Goal: Task Accomplishment & Management: Use online tool/utility

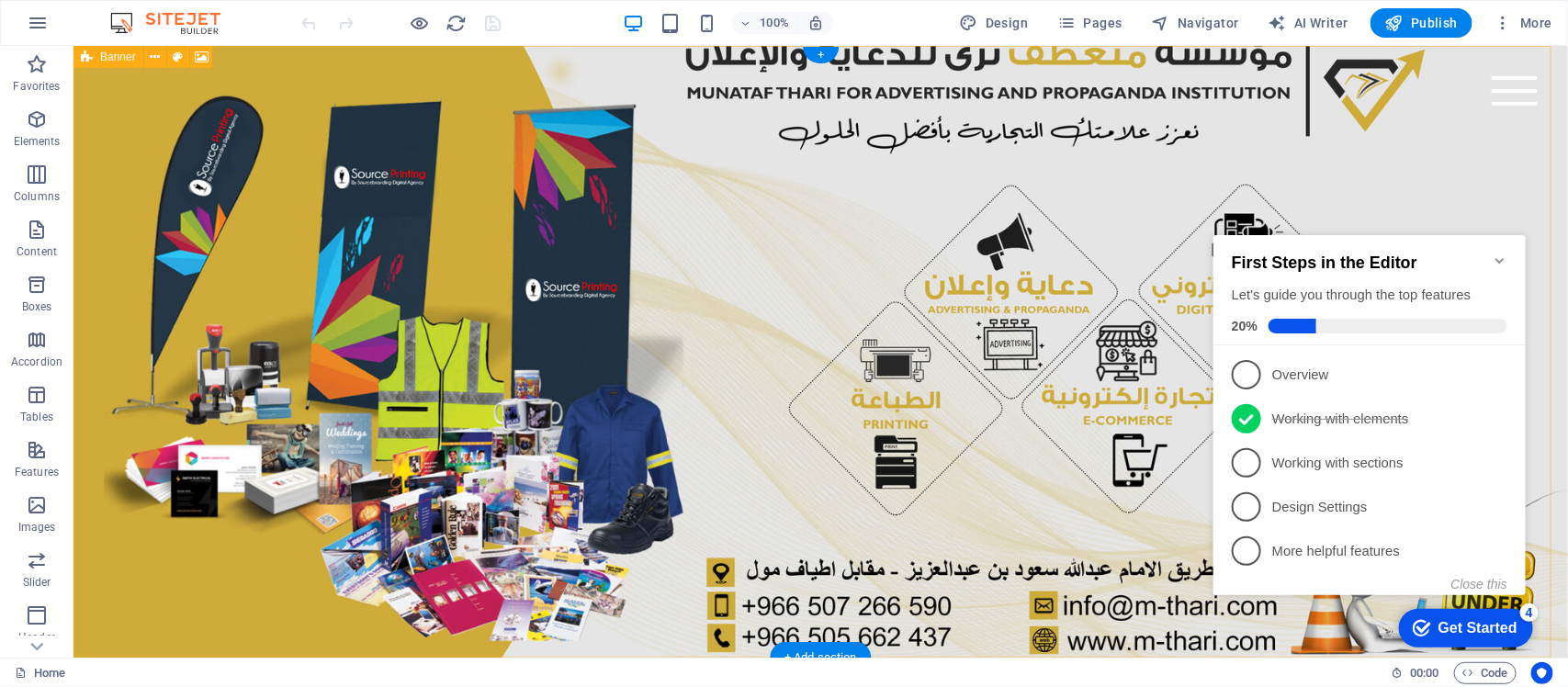
click at [486, 307] on figure at bounding box center [820, 350] width 1495 height 611
select select "vh"
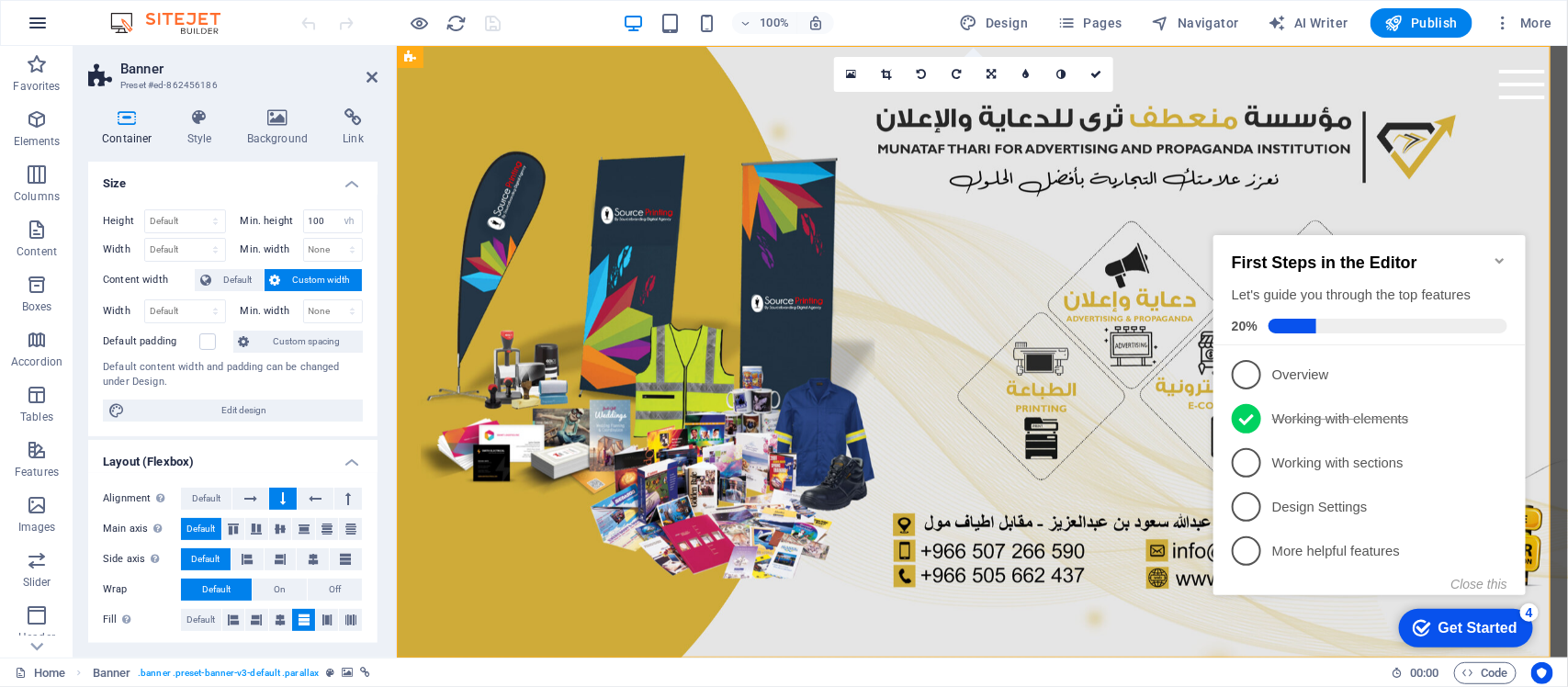
click at [32, 31] on icon "button" at bounding box center [38, 23] width 22 height 22
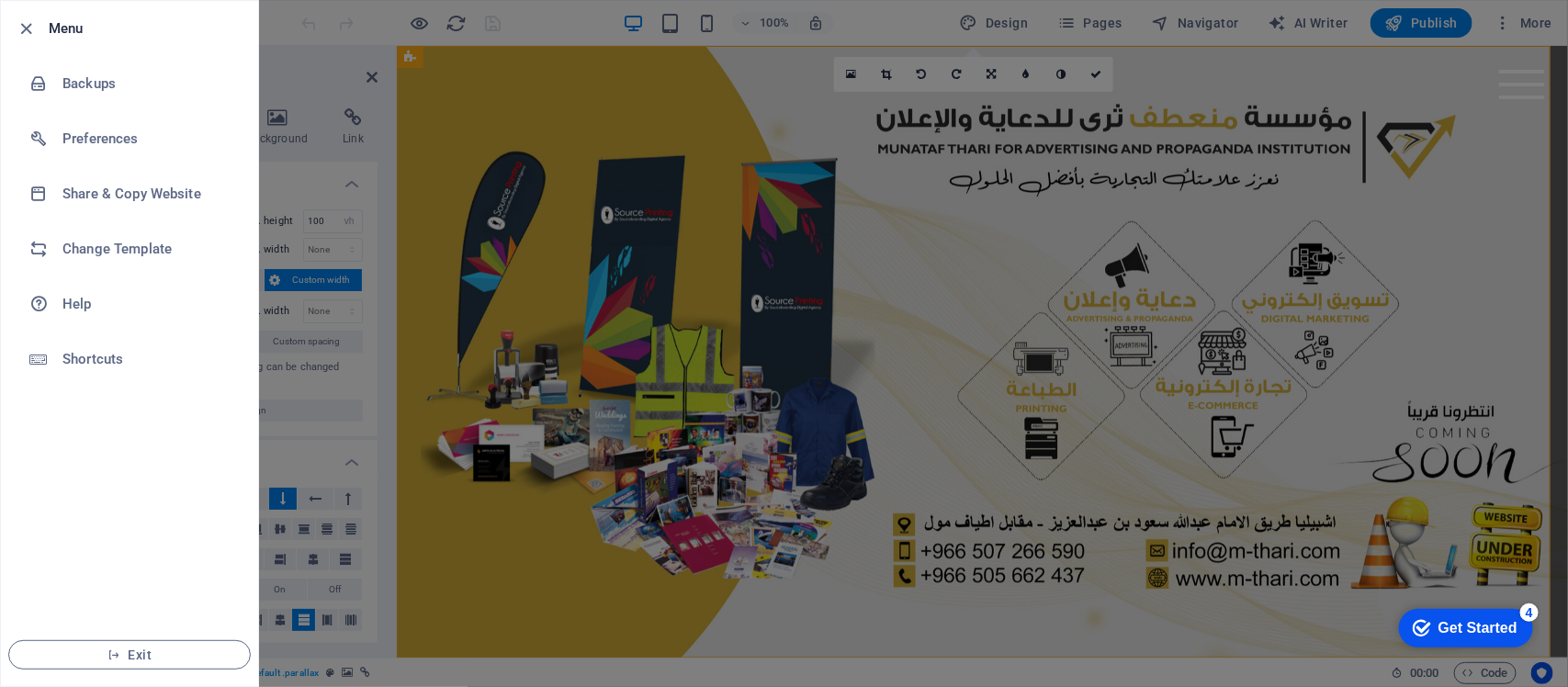
click at [32, 31] on icon "button" at bounding box center [27, 29] width 21 height 21
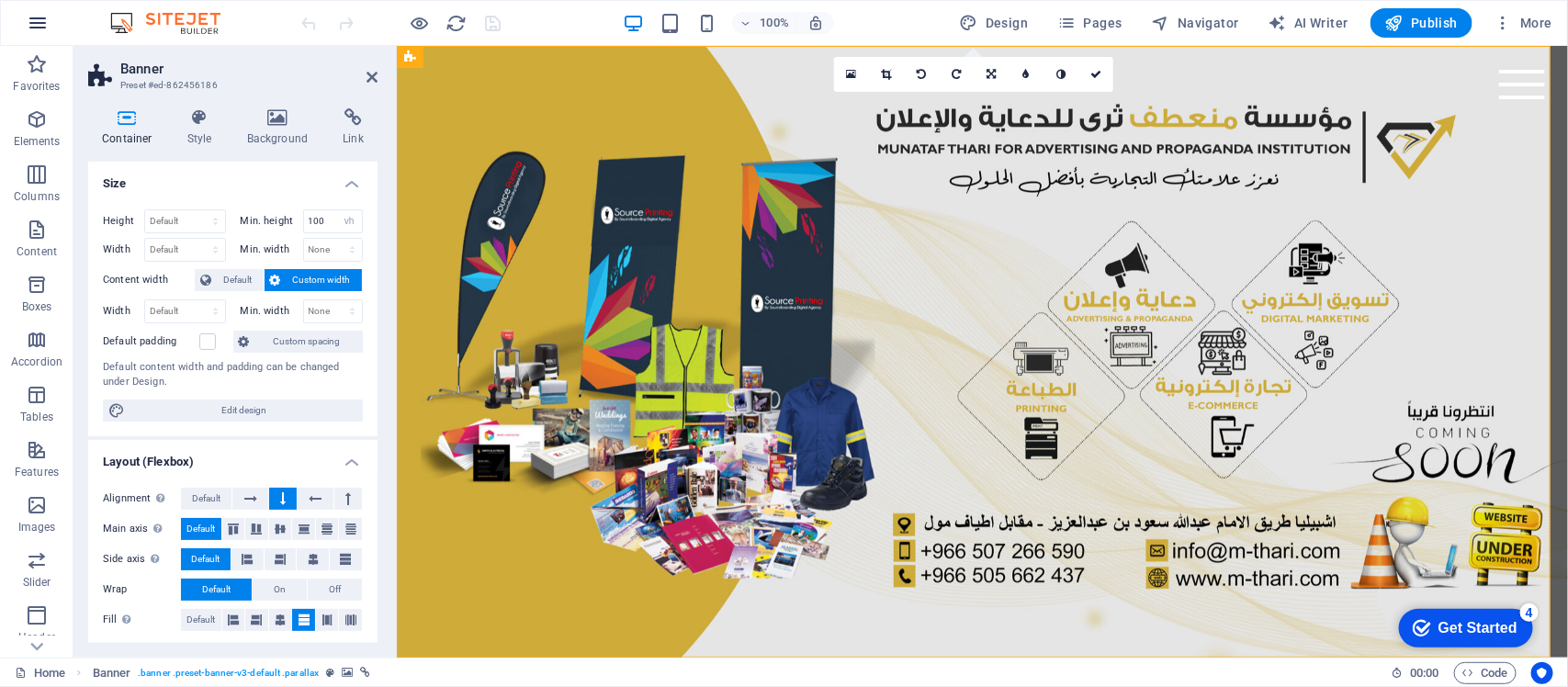
click at [32, 32] on icon "button" at bounding box center [38, 23] width 22 height 22
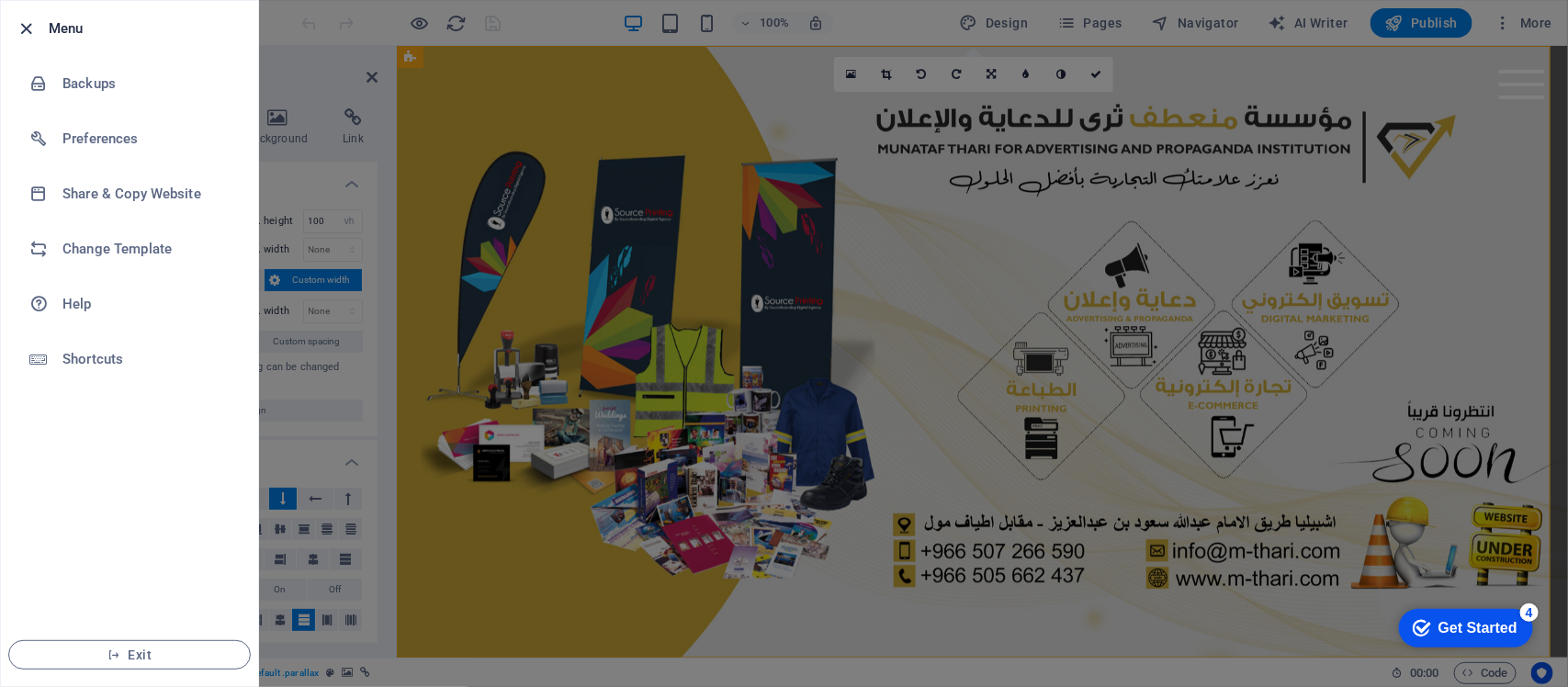
click at [35, 24] on icon "button" at bounding box center [27, 29] width 21 height 21
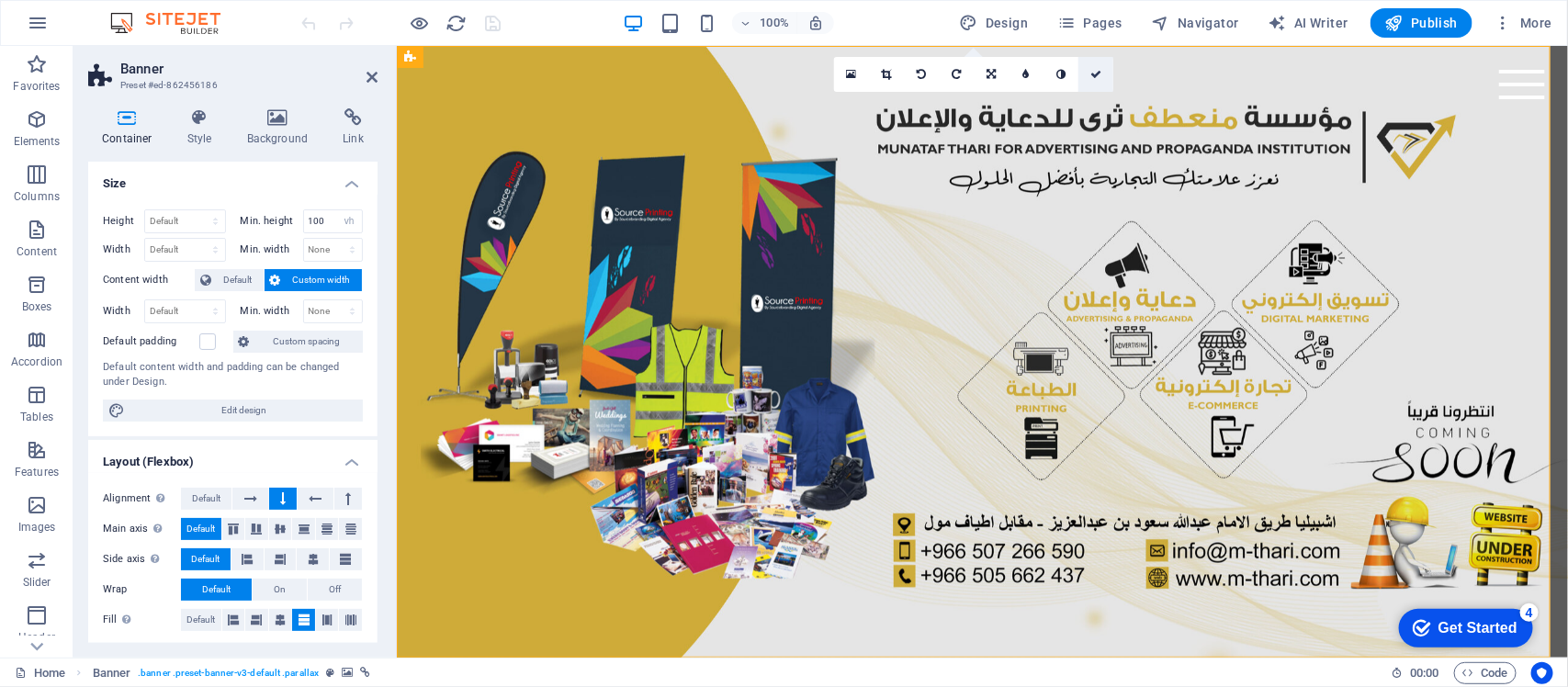
click at [1103, 74] on link at bounding box center [1096, 75] width 35 height 35
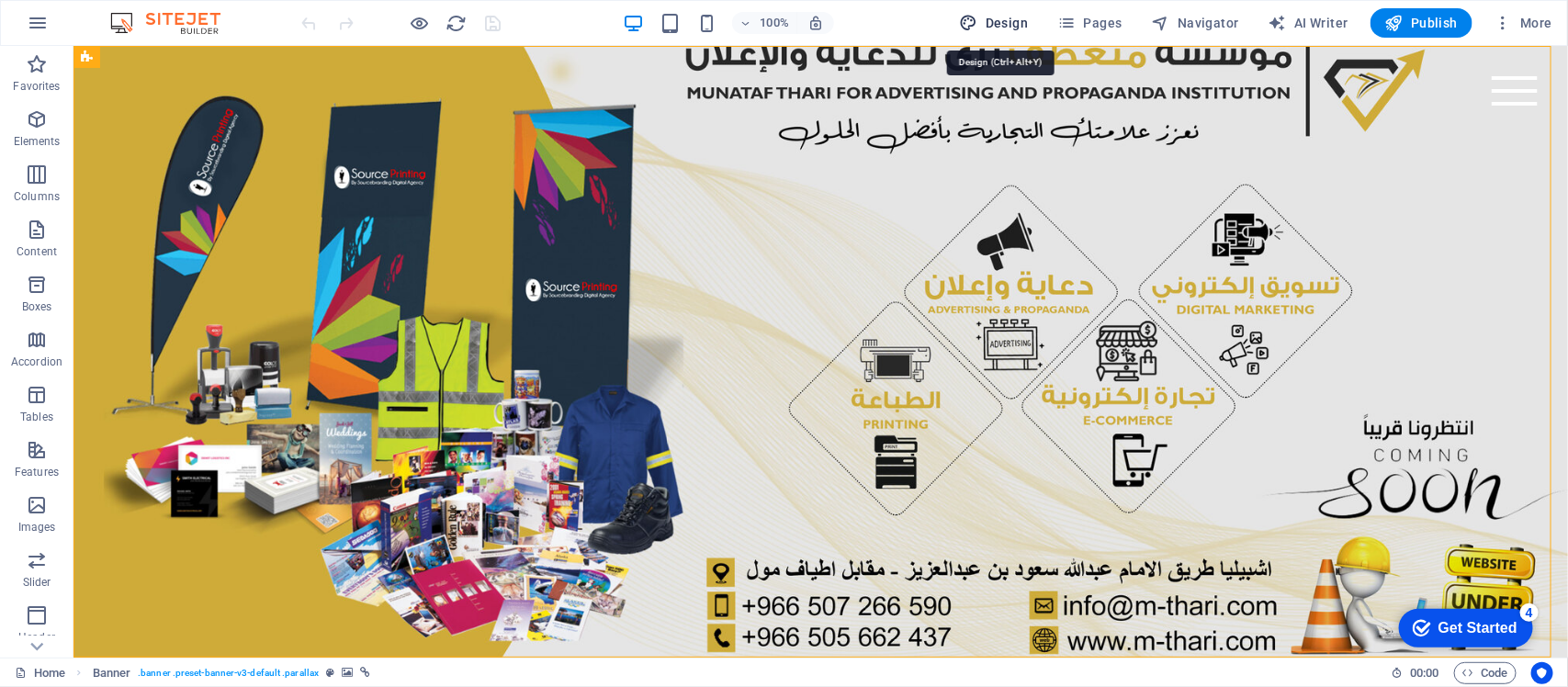
click at [979, 31] on icon "button" at bounding box center [969, 23] width 19 height 18
select select "rem"
select select "px"
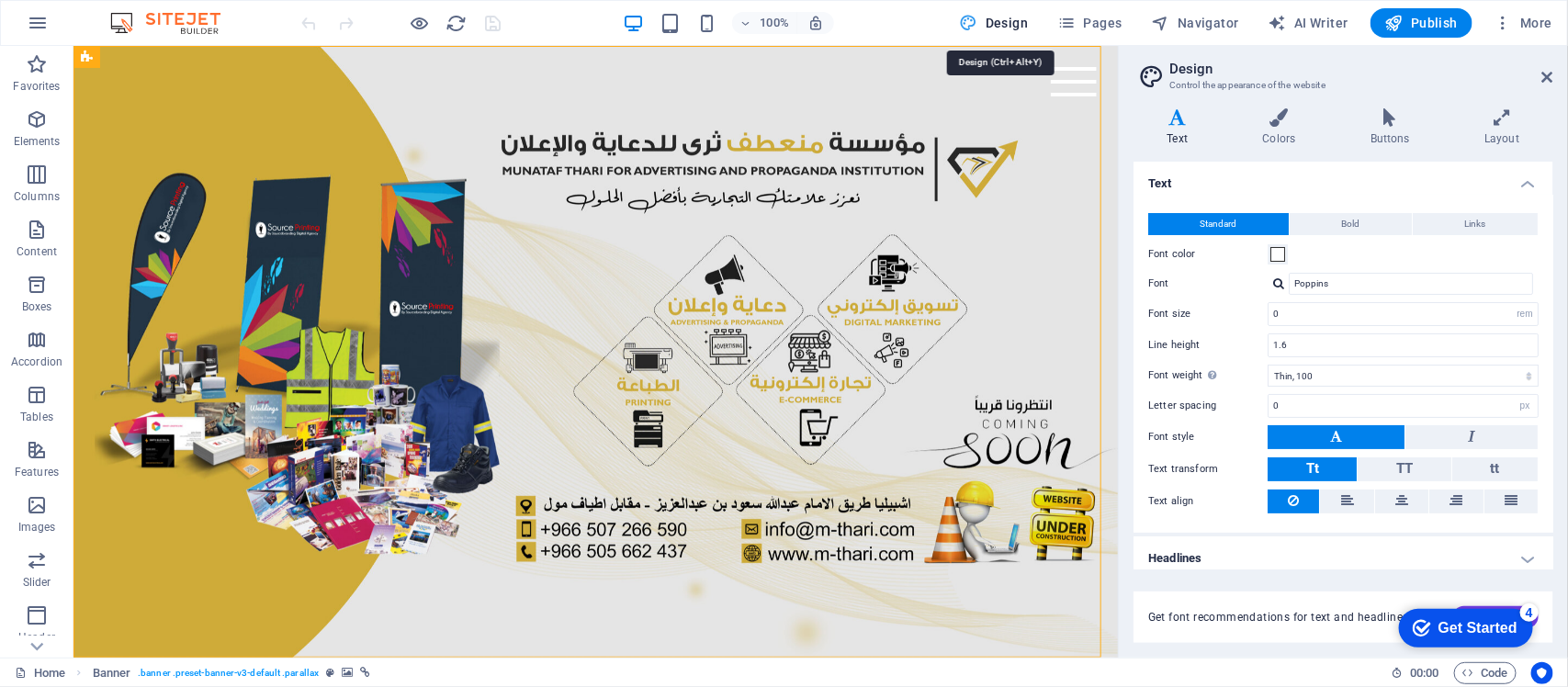
click at [979, 31] on icon "button" at bounding box center [969, 23] width 19 height 18
click at [1542, 79] on icon at bounding box center [1548, 77] width 11 height 15
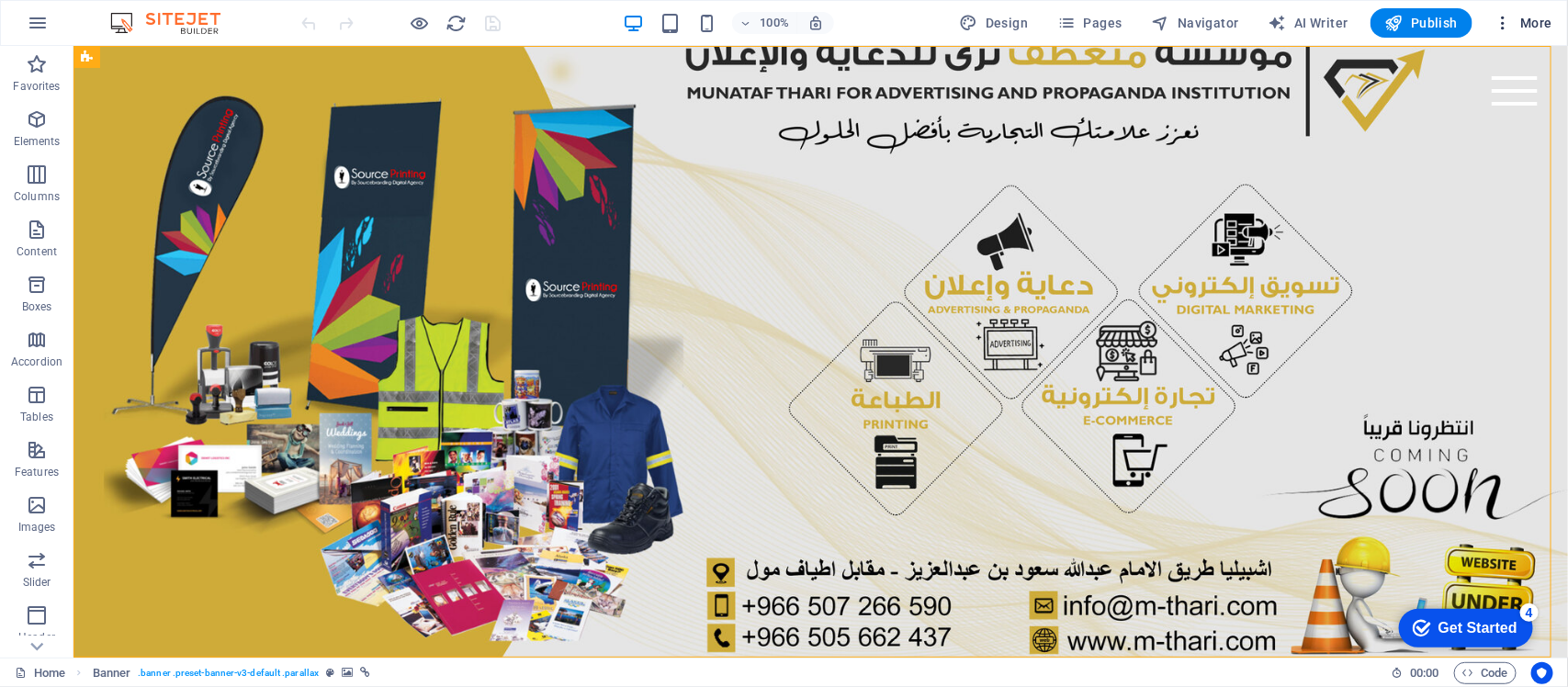
click at [1509, 26] on icon "button" at bounding box center [1504, 23] width 19 height 18
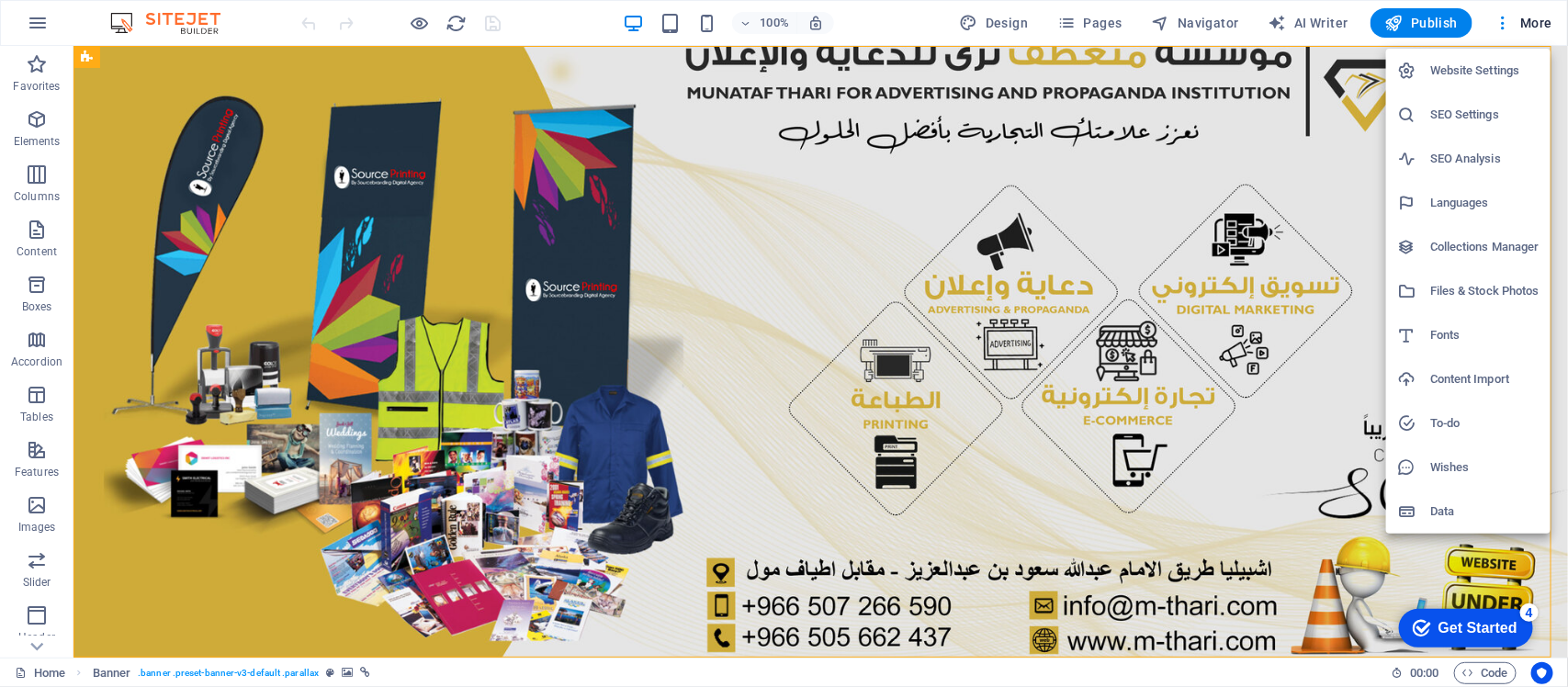
click at [1495, 75] on h6 "Website Settings" at bounding box center [1485, 71] width 109 height 22
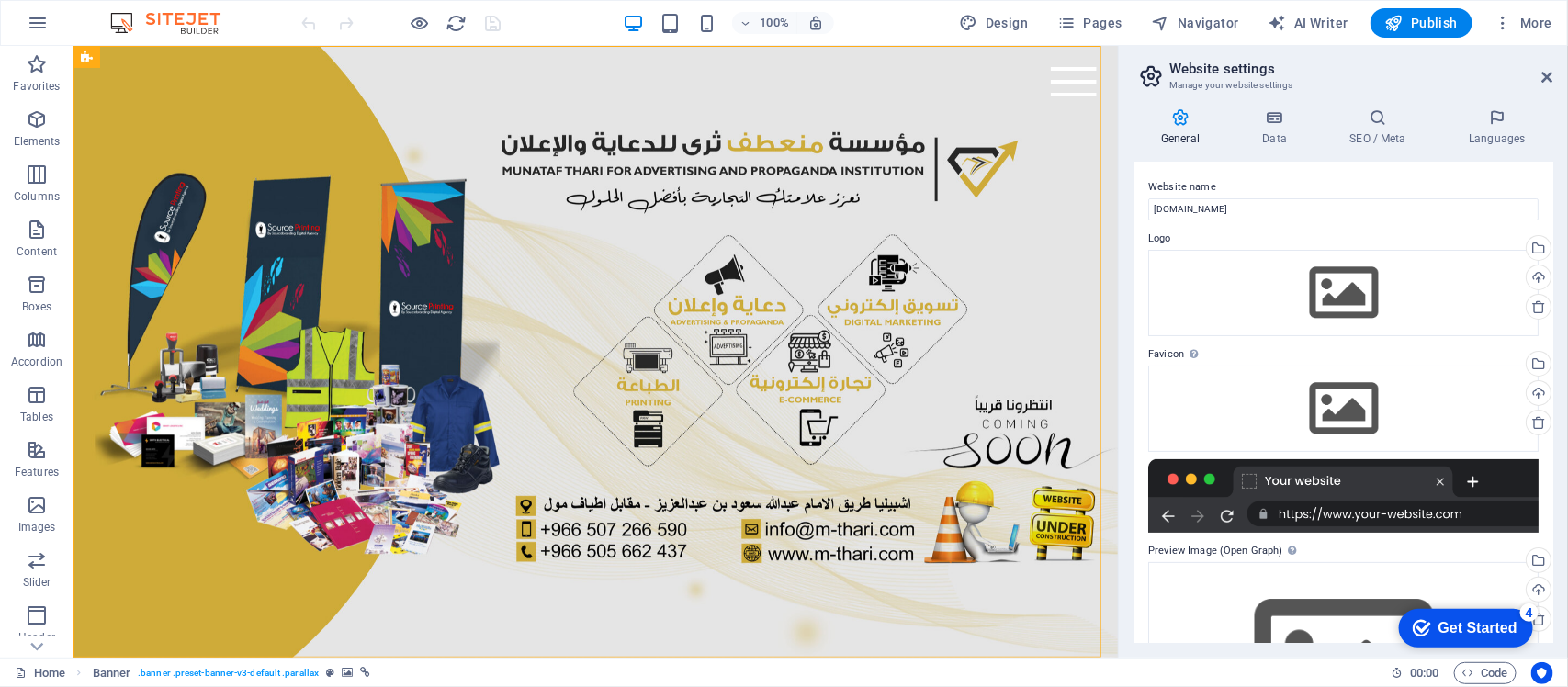
click at [1270, 486] on div at bounding box center [1343, 496] width 390 height 73
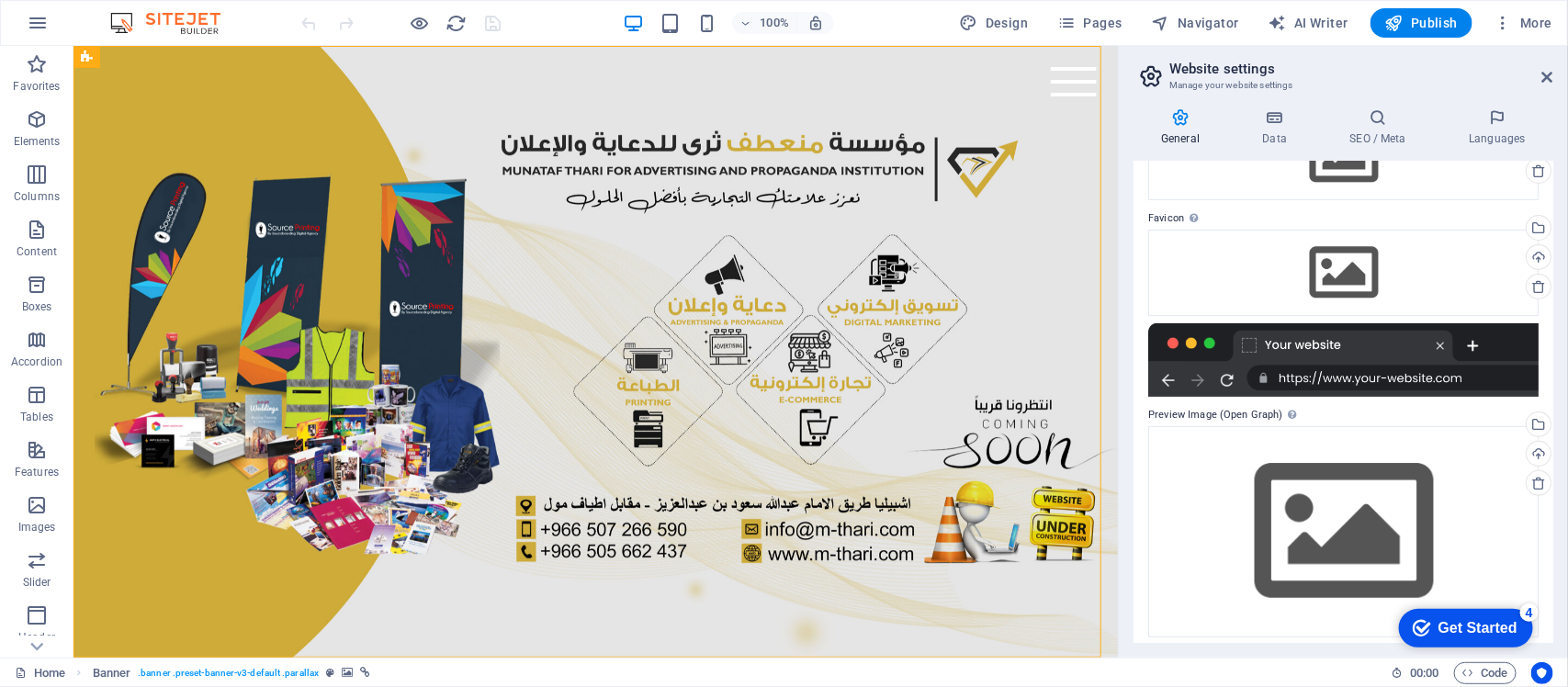
scroll to position [143, 0]
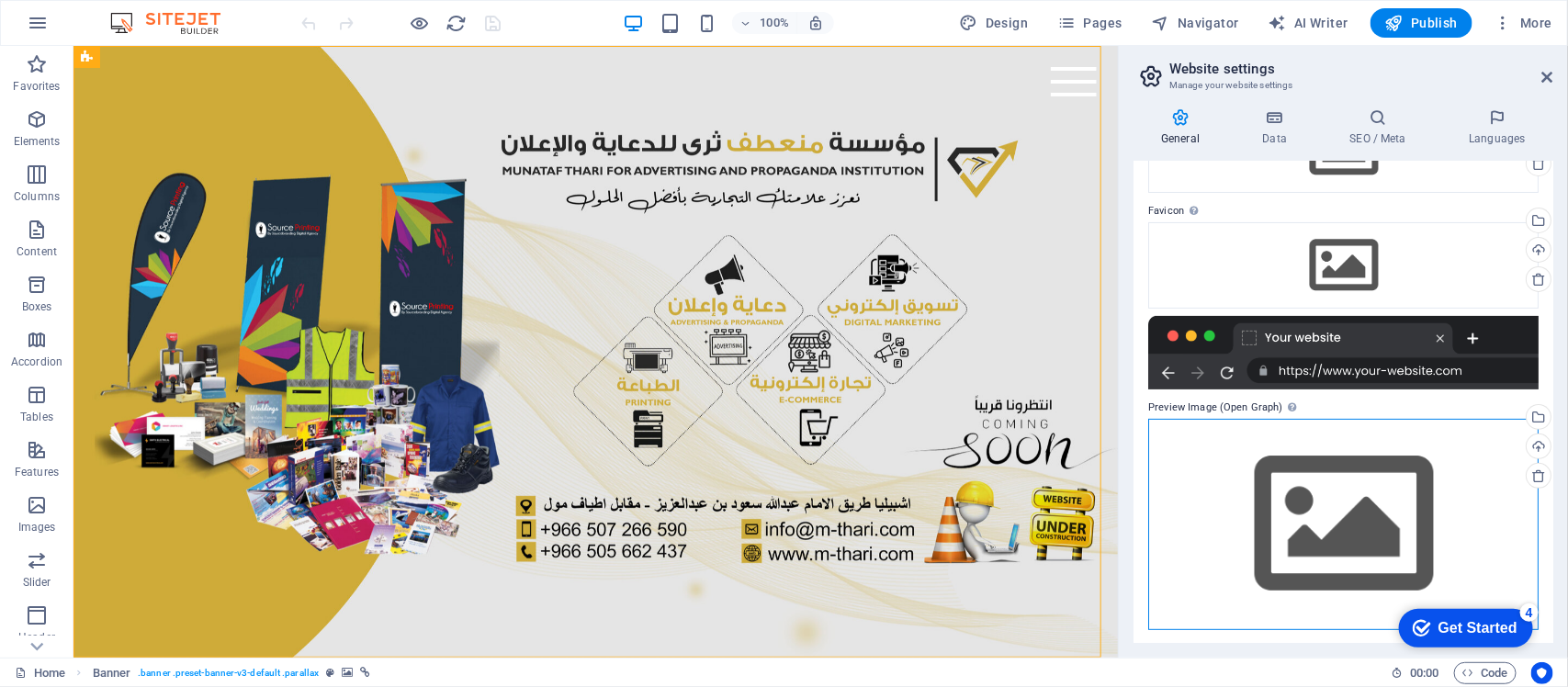
click at [1270, 486] on div "Drag files here, click to choose files or select files from Files or our free s…" at bounding box center [1343, 523] width 390 height 210
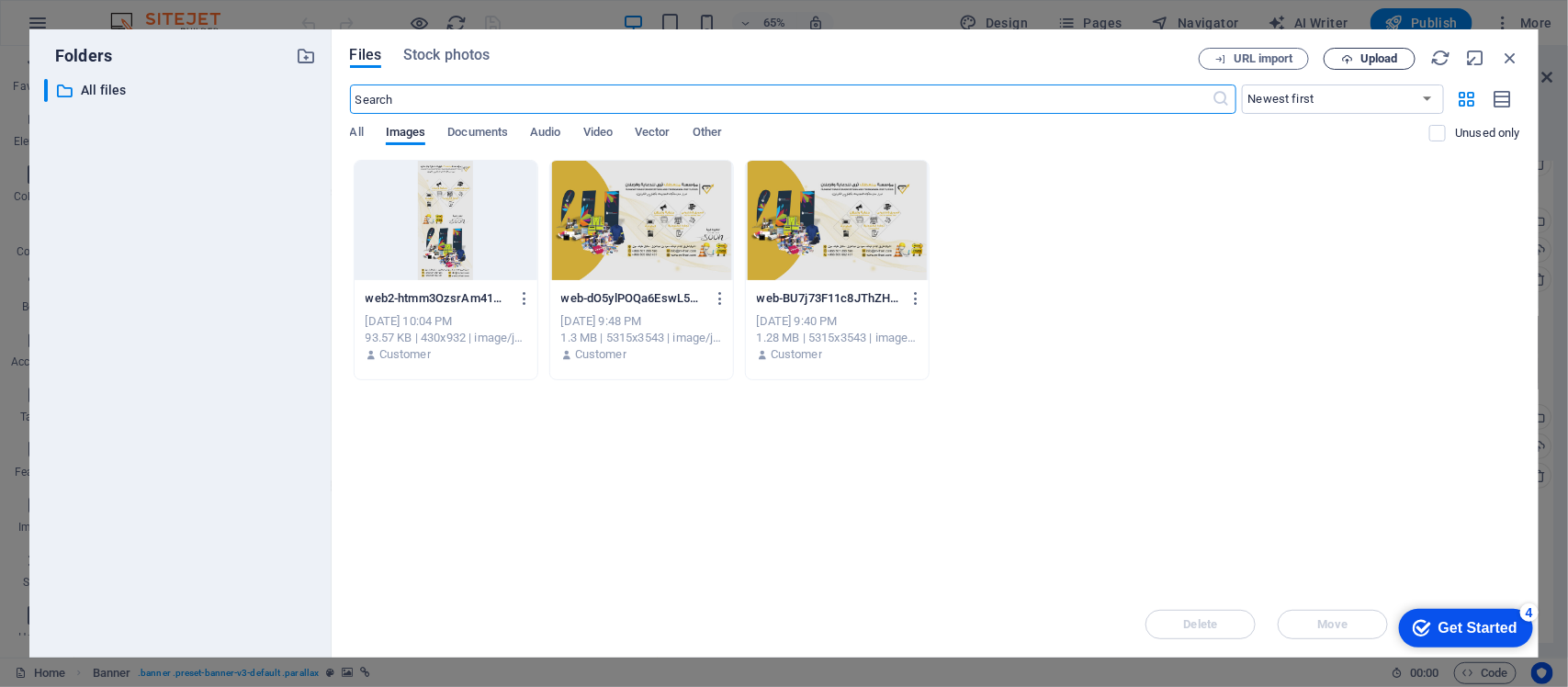
click at [1370, 67] on button "Upload" at bounding box center [1369, 59] width 92 height 22
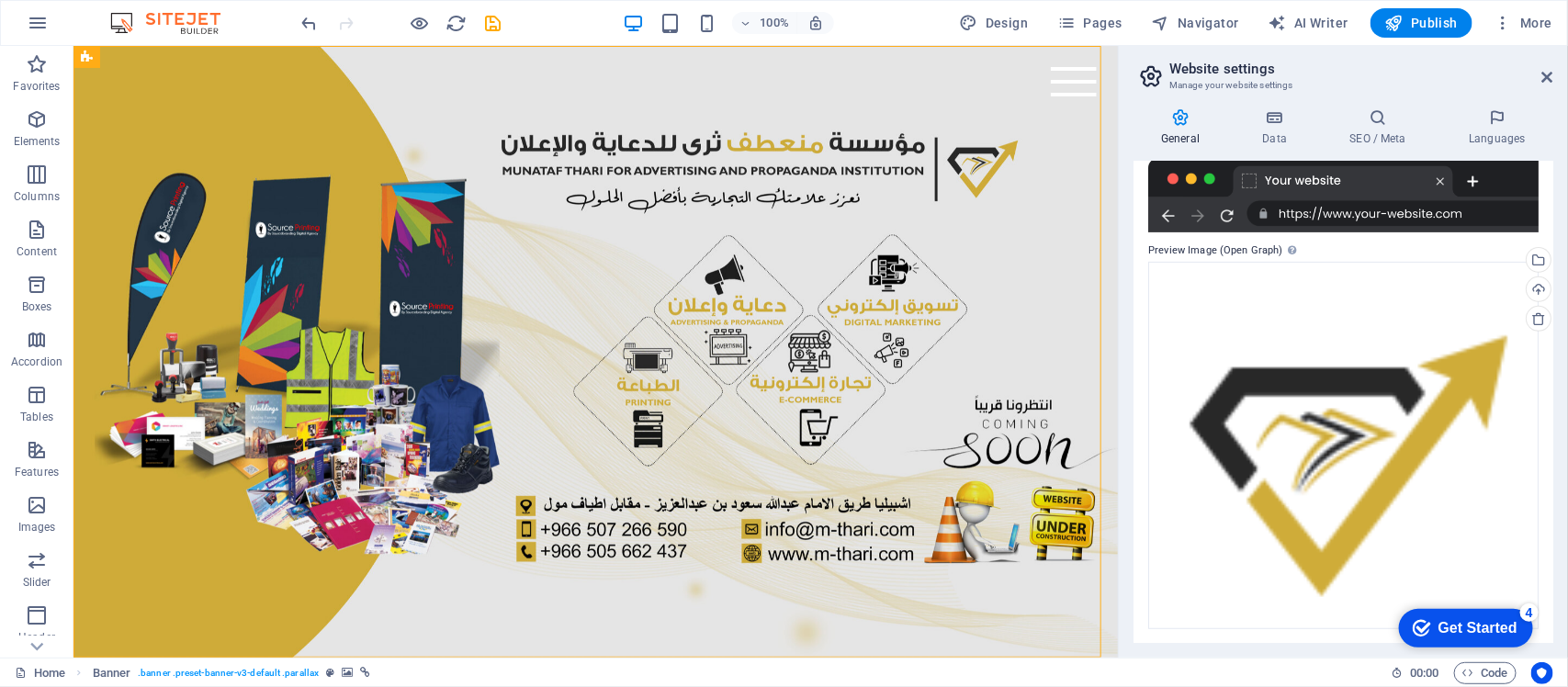
scroll to position [0, 0]
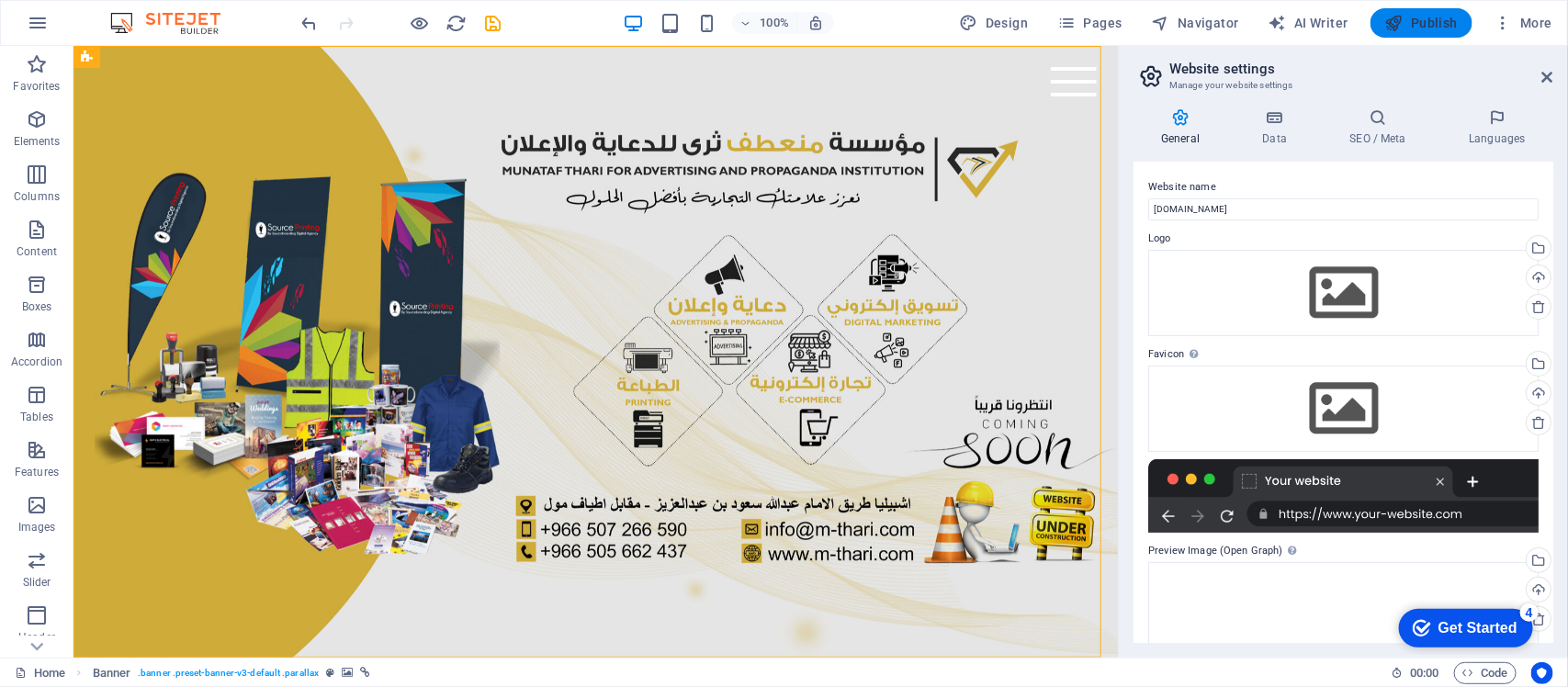
click at [1415, 23] on span "Publish" at bounding box center [1422, 23] width 72 height 18
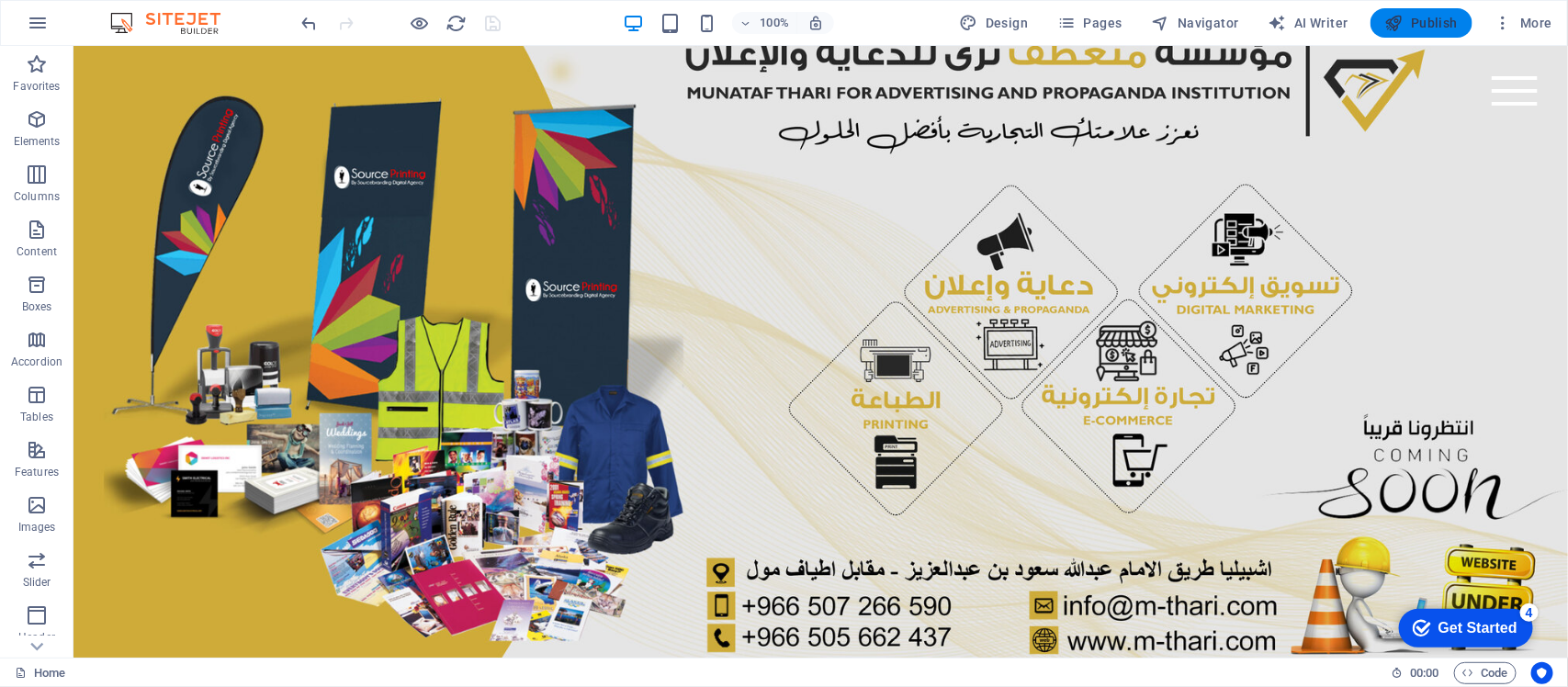
click at [1415, 23] on span "Publish" at bounding box center [1422, 23] width 72 height 18
